Goal: Information Seeking & Learning: Learn about a topic

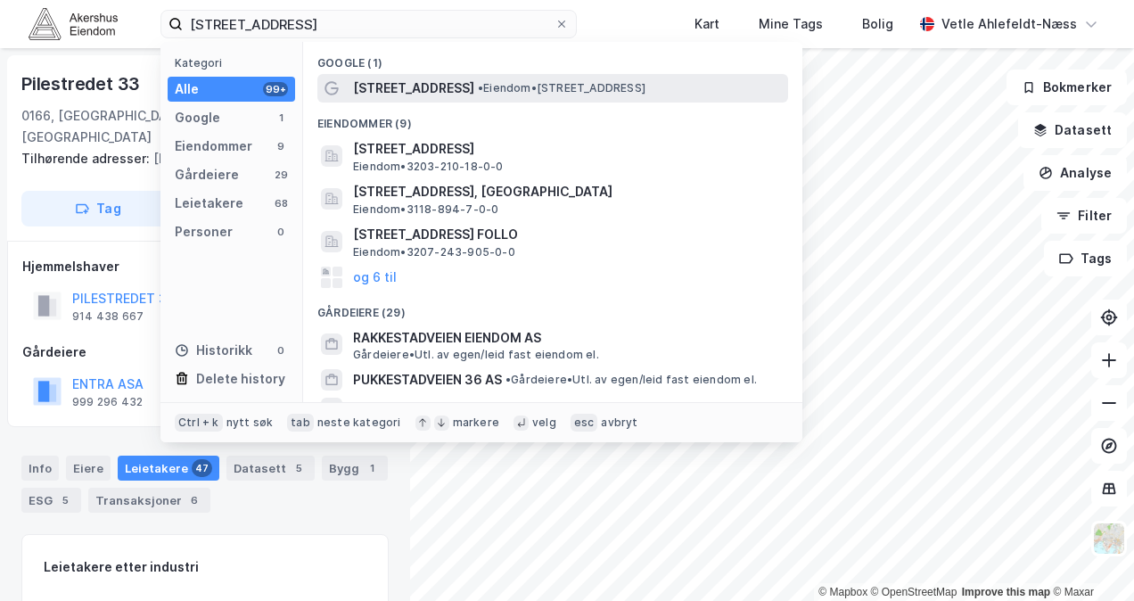
type input "[STREET_ADDRESS]"
click at [469, 94] on div "[STREET_ADDRESS] • Eiendom • [STREET_ADDRESS]" at bounding box center [568, 88] width 431 height 21
